Goal: Use online tool/utility: Utilize a website feature to perform a specific function

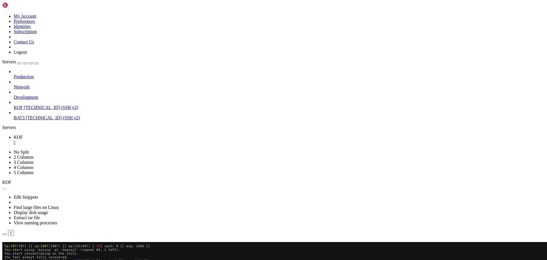
scroll to position [15, 0]
click at [25, 247] on button "Reconnect" at bounding box center [13, 250] width 23 height 6
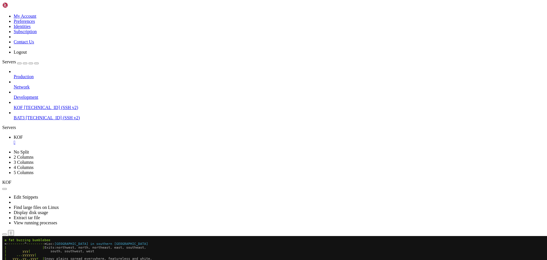
scroll to position [56, 0]
